Goal: Transaction & Acquisition: Purchase product/service

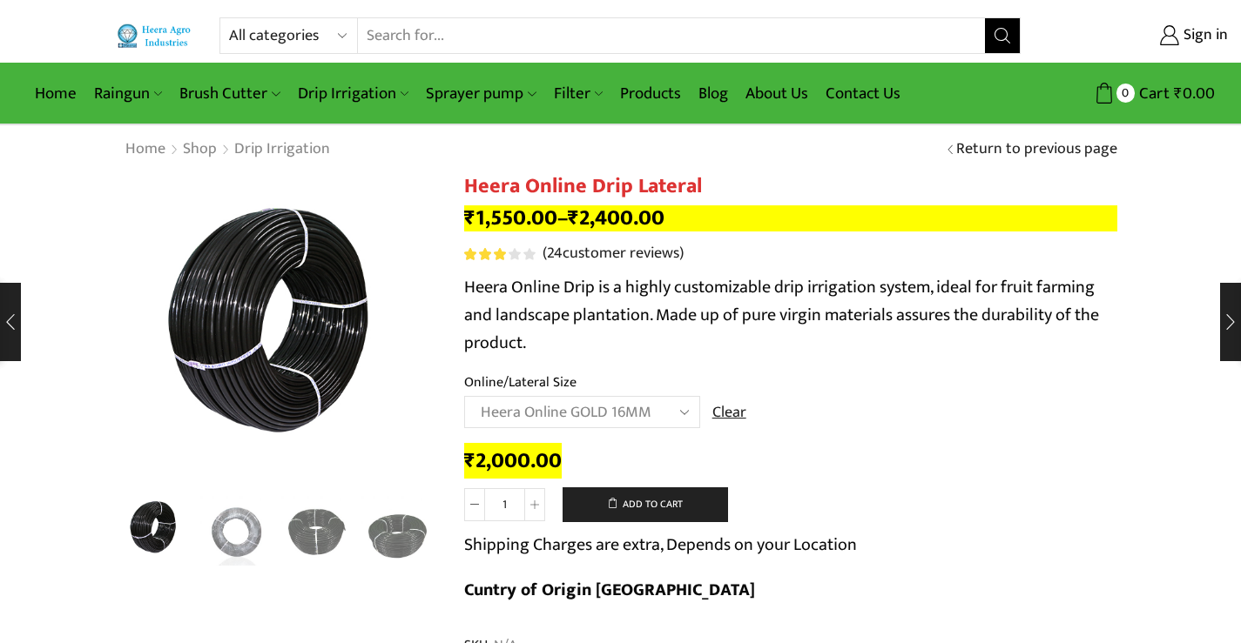
select select "Heera Online GOLD 16MM"
click at [340, 37] on select "All categories Accessories Air Release Valve Brush Cutter Domestic Use Drip Irr…" at bounding box center [293, 35] width 128 height 35
select select "sprinkler"
click at [229, 18] on select "All categories Accessories Air Release Valve Brush Cutter Domestic Use Drip Irr…" at bounding box center [293, 35] width 128 height 35
click at [1002, 26] on button "Search" at bounding box center [1002, 35] width 35 height 35
